Goal: Task Accomplishment & Management: Use online tool/utility

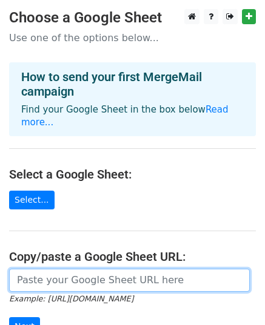
click at [55, 269] on input "url" at bounding box center [129, 280] width 240 height 23
paste input "[URL][DOMAIN_NAME]"
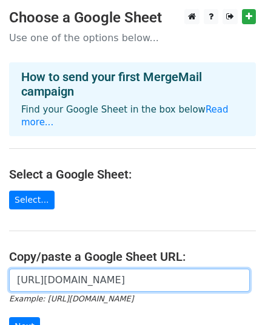
scroll to position [0, 273]
type input "[URL][DOMAIN_NAME]"
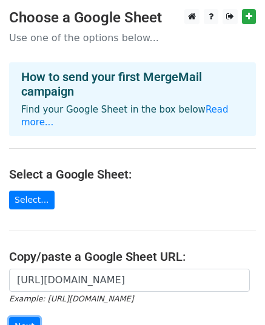
click at [24, 317] on input "Next" at bounding box center [24, 326] width 31 height 19
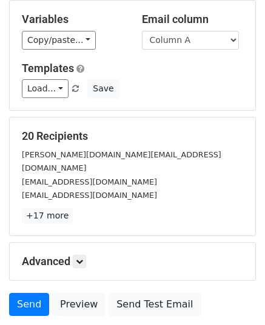
scroll to position [70, 0]
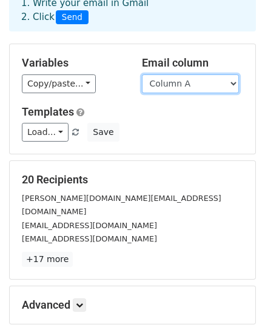
click at [193, 81] on select "Column A" at bounding box center [190, 84] width 97 height 19
click at [142, 75] on select "Column A" at bounding box center [190, 84] width 97 height 19
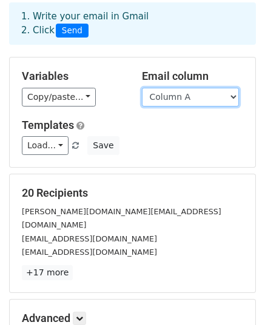
scroll to position [191, 0]
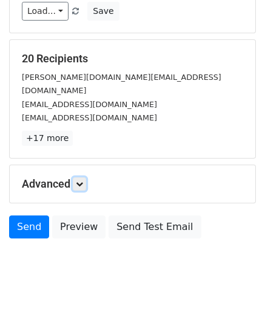
click at [81, 181] on icon at bounding box center [79, 184] width 7 height 7
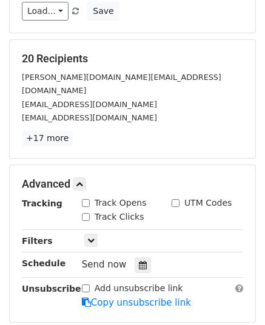
click at [82, 197] on div "Track Opens" at bounding box center [114, 203] width 65 height 13
click at [86, 211] on div "Track Clicks" at bounding box center [113, 217] width 62 height 13
click at [84, 199] on input "Track Opens" at bounding box center [86, 203] width 8 height 8
checkbox input "true"
click at [85, 211] on div "Track Clicks" at bounding box center [113, 217] width 62 height 13
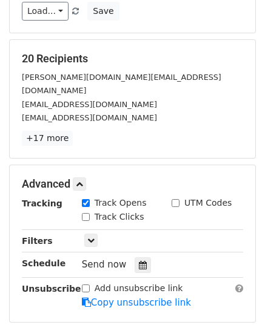
click at [85, 213] on input "Track Clicks" at bounding box center [86, 217] width 8 height 8
checkbox input "true"
click at [138, 257] on div at bounding box center [142, 265] width 16 height 16
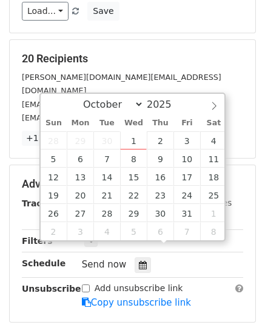
type input "2025-10-02 12:00"
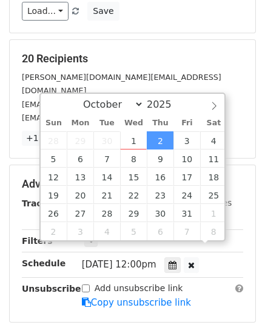
scroll to position [0, 0]
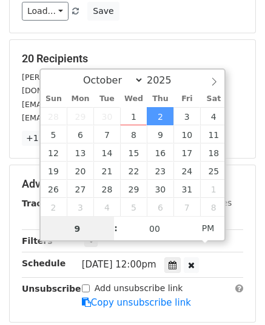
type input "9"
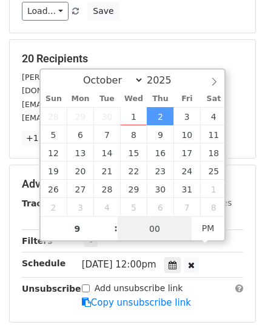
type input "2025-10-02 21:00"
type input "09"
click at [136, 224] on input "00" at bounding box center [155, 229] width 74 height 24
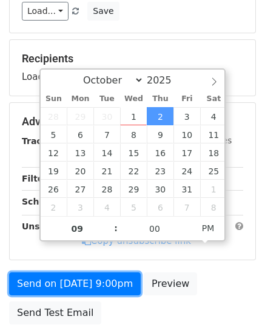
click at [84, 283] on form "Variables Copy/paste... {{Column A}} Email column Column A Templates Load... No…" at bounding box center [132, 126] width 247 height 408
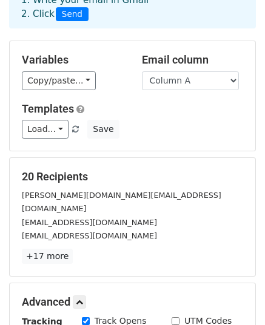
scroll to position [191, 0]
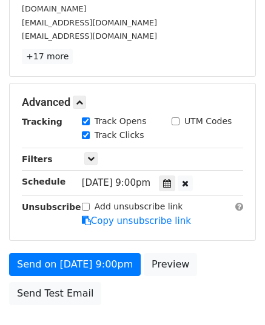
scroll to position [337, 0]
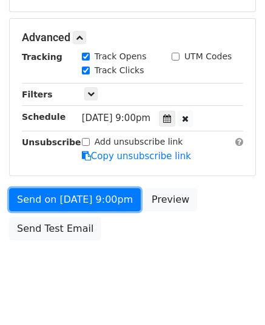
click at [76, 188] on link "Send on Oct 2 at 9:00pm" at bounding box center [74, 199] width 131 height 23
